Goal: Navigation & Orientation: Find specific page/section

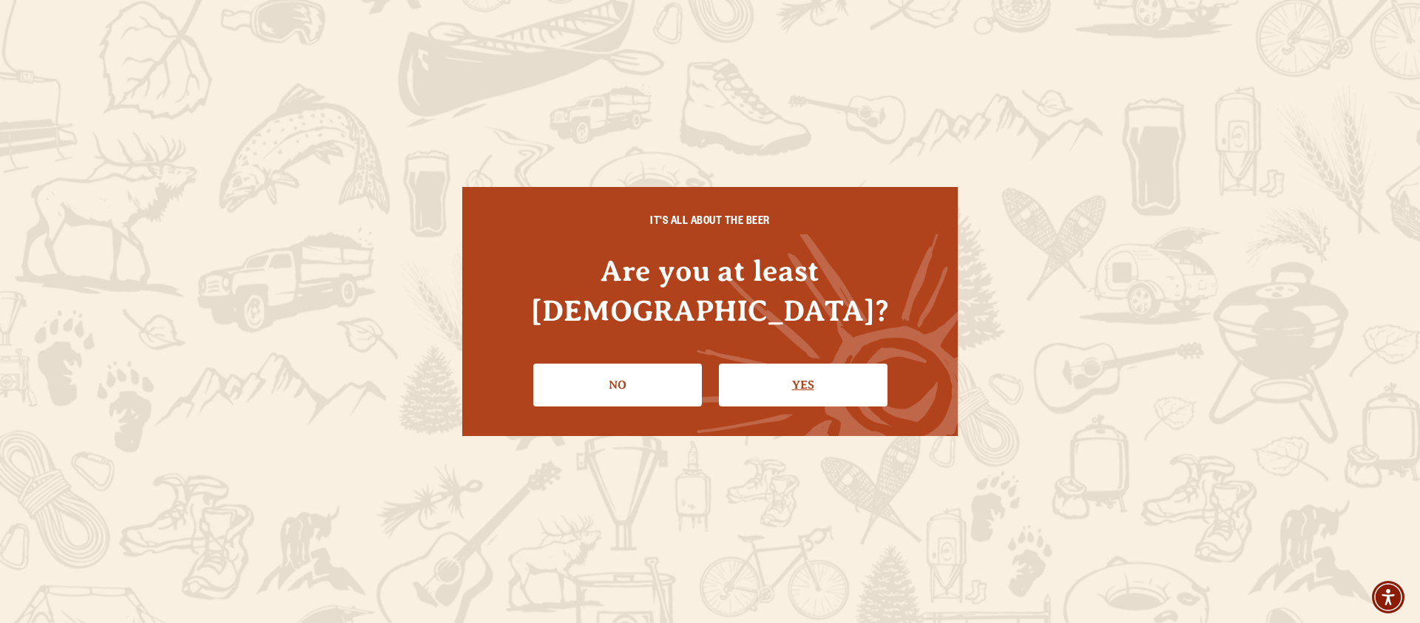
click at [739, 374] on link "Yes" at bounding box center [803, 385] width 169 height 43
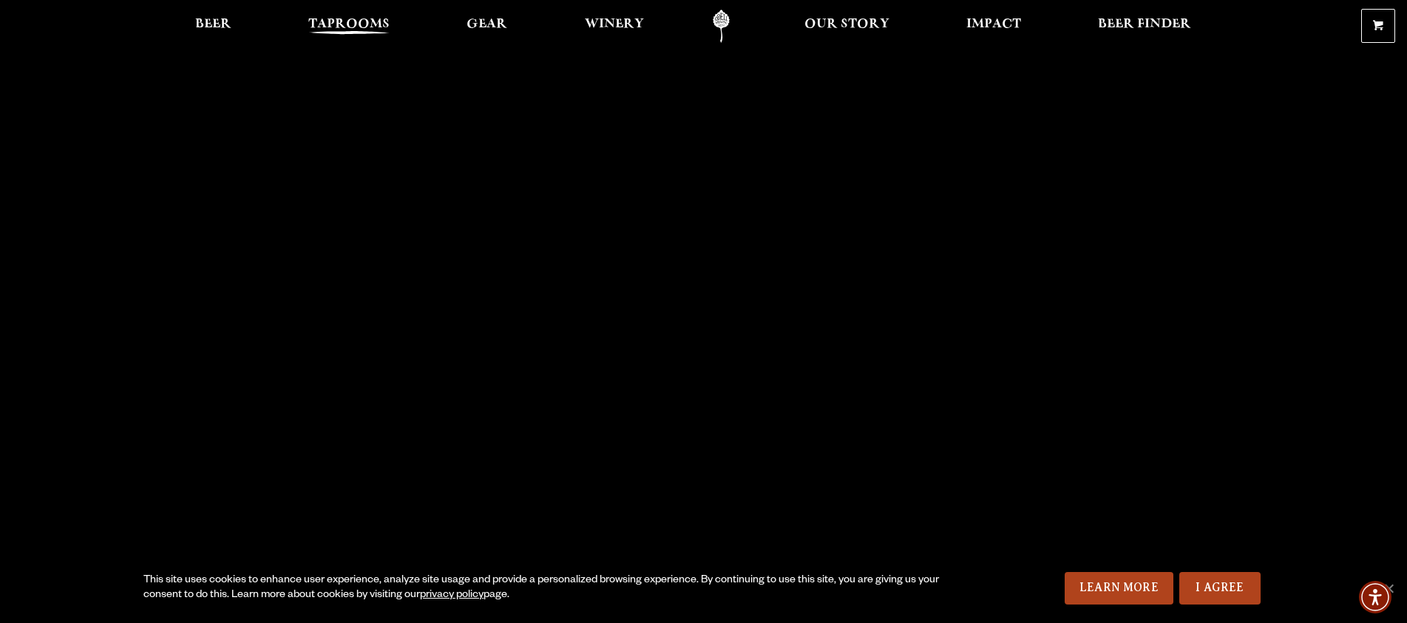
click at [328, 18] on span "Taprooms" at bounding box center [348, 24] width 81 height 12
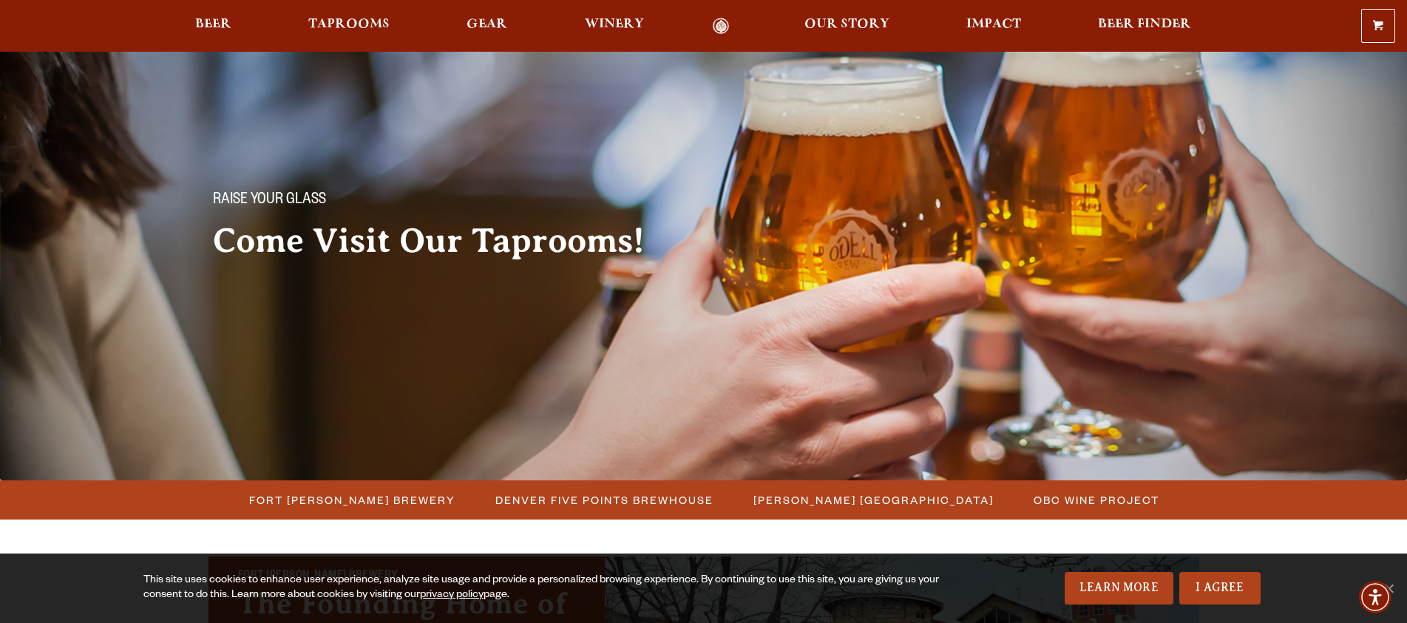
scroll to position [74, 0]
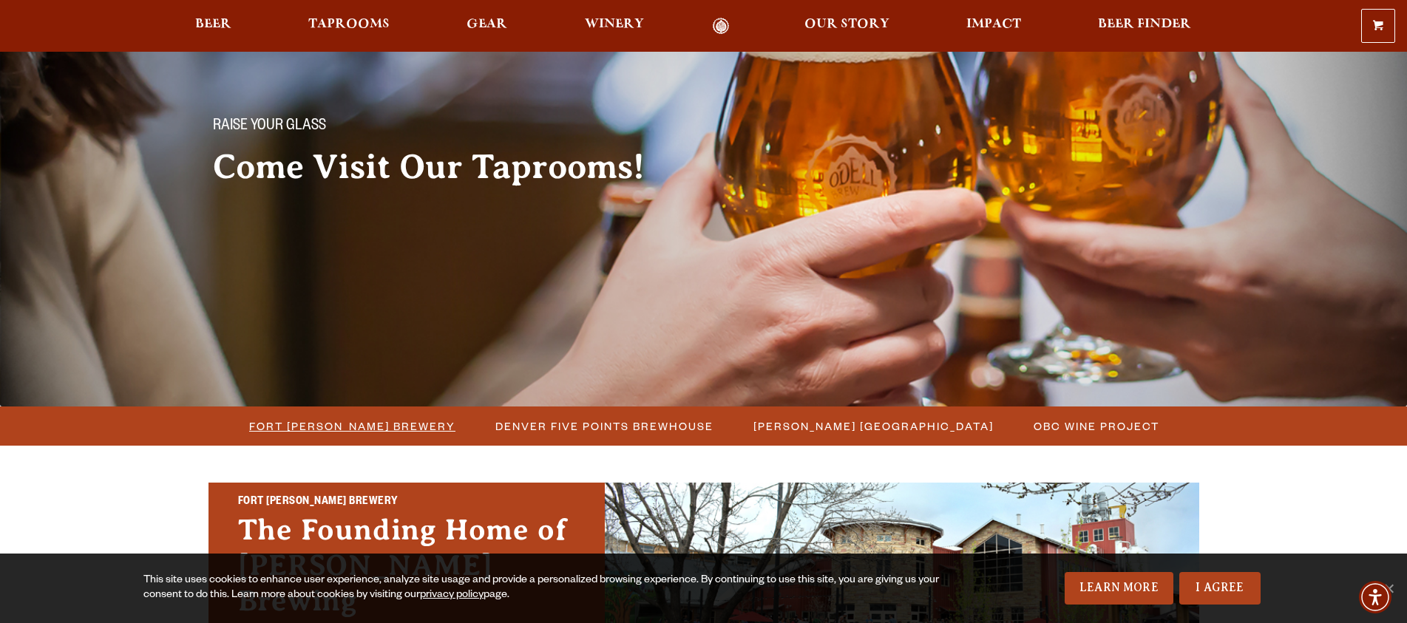
click at [359, 433] on span "Fort [PERSON_NAME] Brewery" at bounding box center [352, 426] width 206 height 21
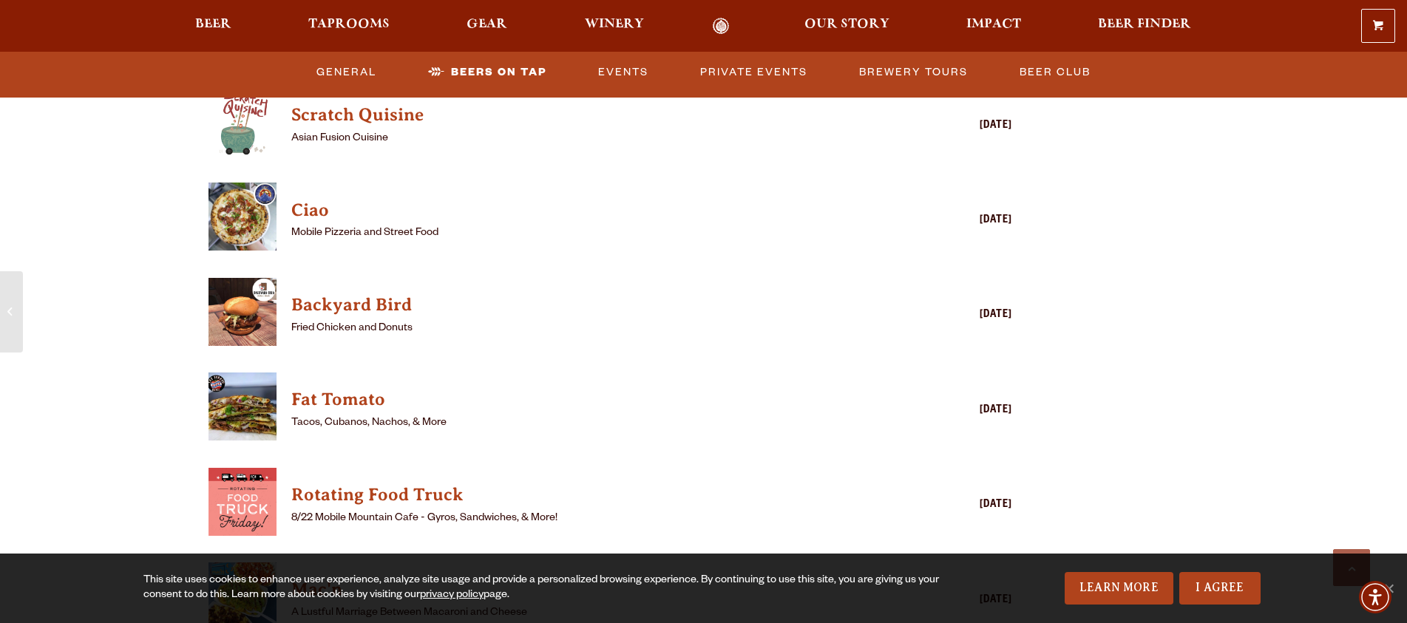
scroll to position [4288, 0]
